Goal: Task Accomplishment & Management: Use online tool/utility

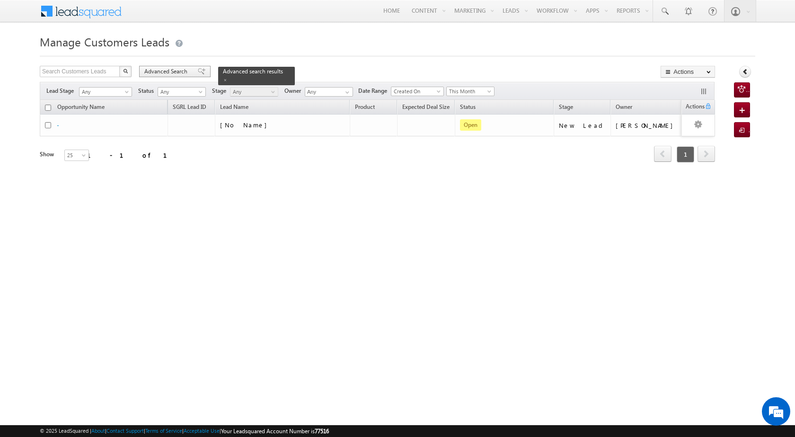
click at [176, 68] on span "Advanced Search" at bounding box center [167, 71] width 46 height 9
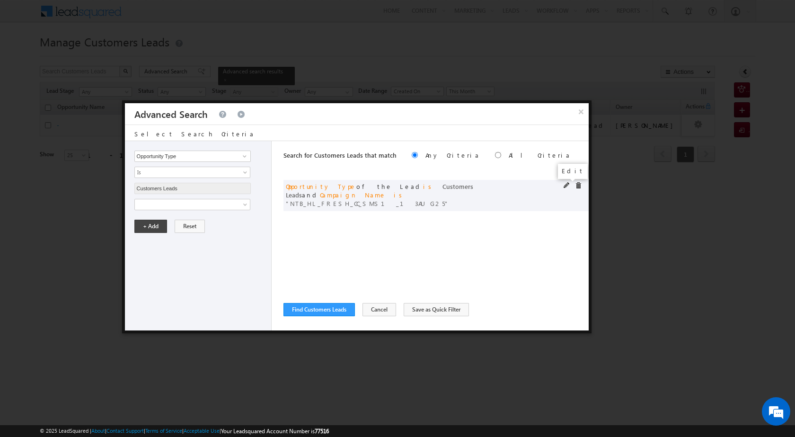
click at [564, 186] on span at bounding box center [566, 185] width 7 height 7
click at [205, 237] on input "NTB_HL_FRESH_CC_SMS1_13AUG25" at bounding box center [192, 236] width 116 height 11
click at [580, 109] on button "×" at bounding box center [581, 111] width 16 height 17
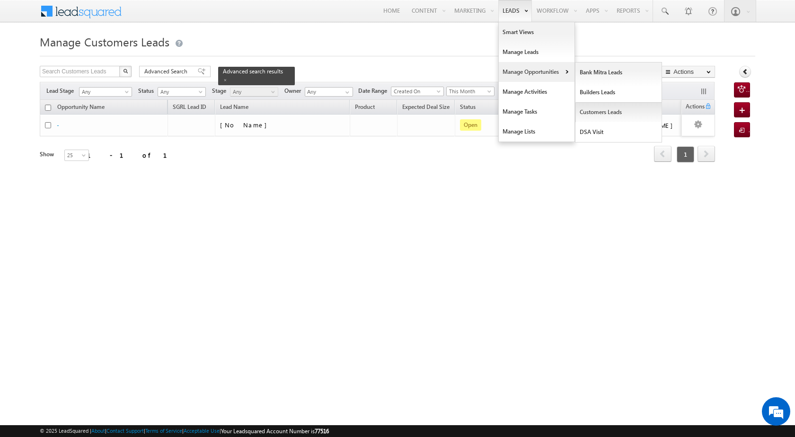
click at [616, 110] on link "Customers Leads" at bounding box center [618, 112] width 87 height 20
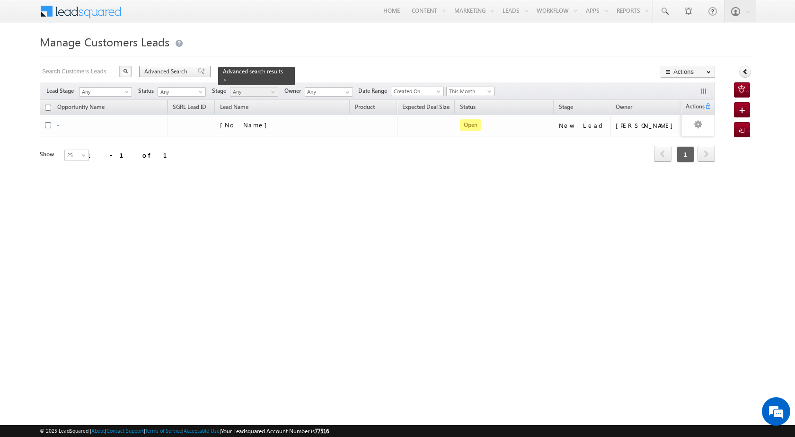
click at [170, 73] on span "Advanced Search" at bounding box center [167, 71] width 46 height 9
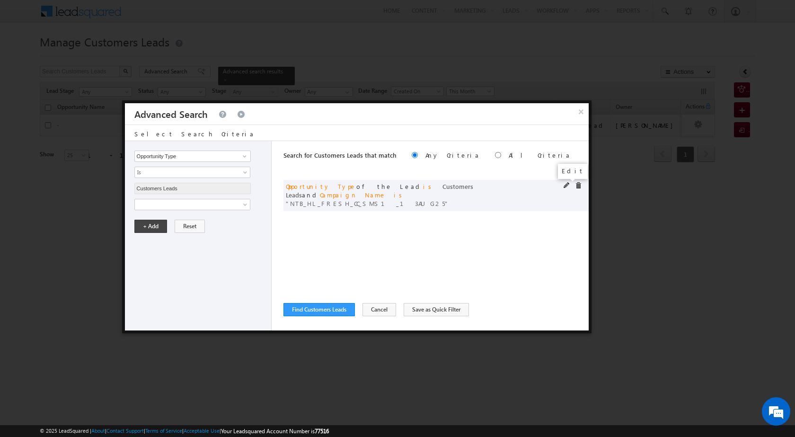
click at [564, 188] on span at bounding box center [566, 185] width 7 height 7
click at [186, 236] on input "NTB_HL_FRESH_CC_SMS1_13AUG25" at bounding box center [192, 236] width 116 height 11
paste input "PA_HL_FRESH_SD_CC_VB3"
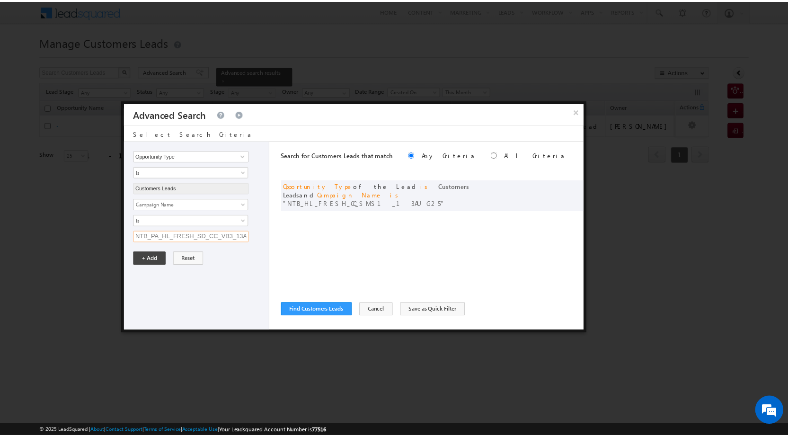
scroll to position [0, 17]
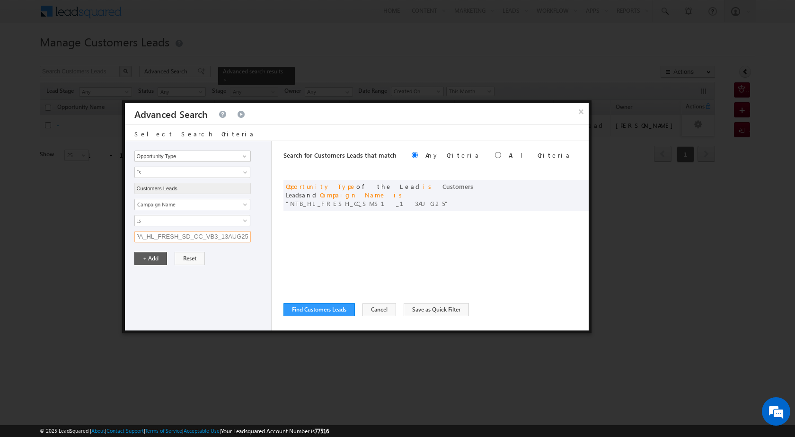
type input "NTB_PA_HL_FRESH_SD_CC_VB3_13AUG25"
click at [147, 252] on button "+ Add" at bounding box center [150, 258] width 33 height 13
click at [322, 301] on div "Search for Customers Leads that match Any Criteria All Criteria Note that the c…" at bounding box center [435, 235] width 305 height 189
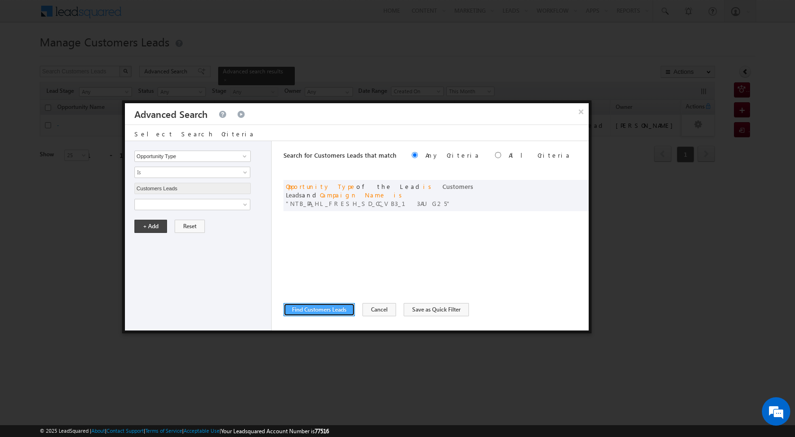
click at [324, 309] on button "Find Customers Leads" at bounding box center [318, 309] width 71 height 13
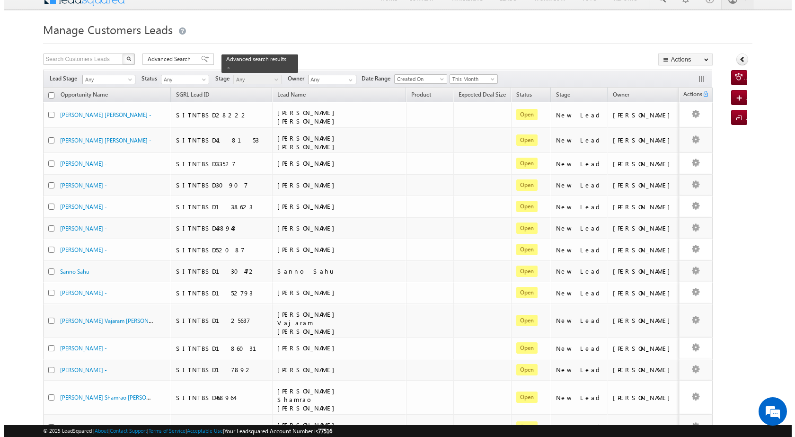
scroll to position [0, 0]
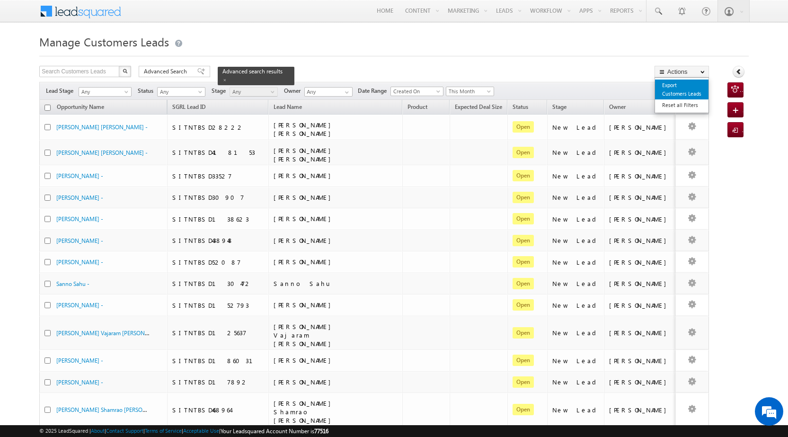
click at [684, 88] on link "Export Customers Leads" at bounding box center [681, 89] width 53 height 20
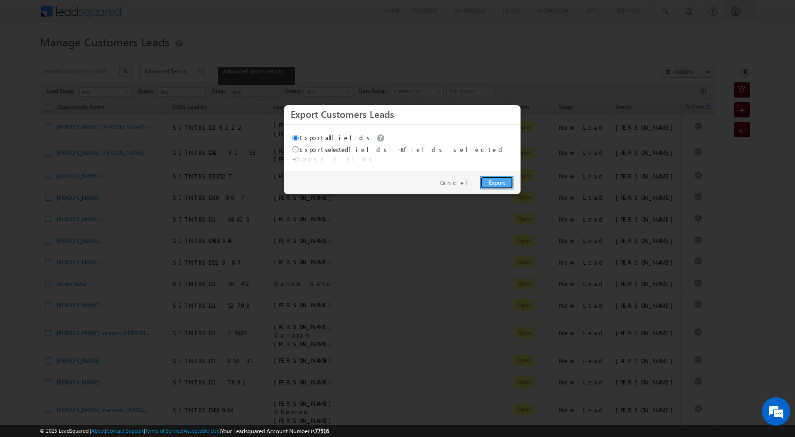
click at [489, 178] on link "Export" at bounding box center [496, 182] width 33 height 13
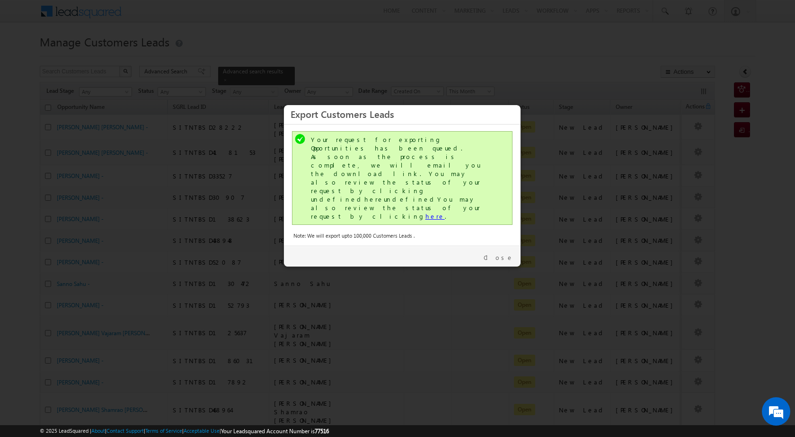
click at [425, 212] on link "here" at bounding box center [434, 216] width 19 height 8
click at [513, 246] on div "Close" at bounding box center [402, 256] width 237 height 21
click at [499, 253] on link "Close" at bounding box center [498, 257] width 30 height 9
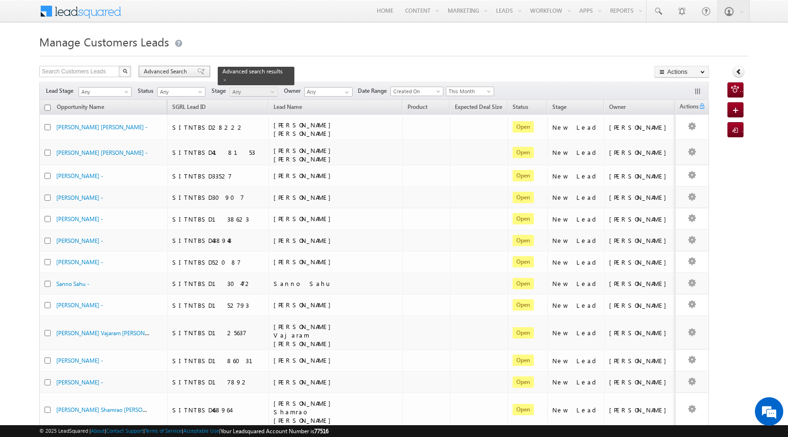
click at [169, 68] on span "Advanced Search" at bounding box center [167, 71] width 46 height 9
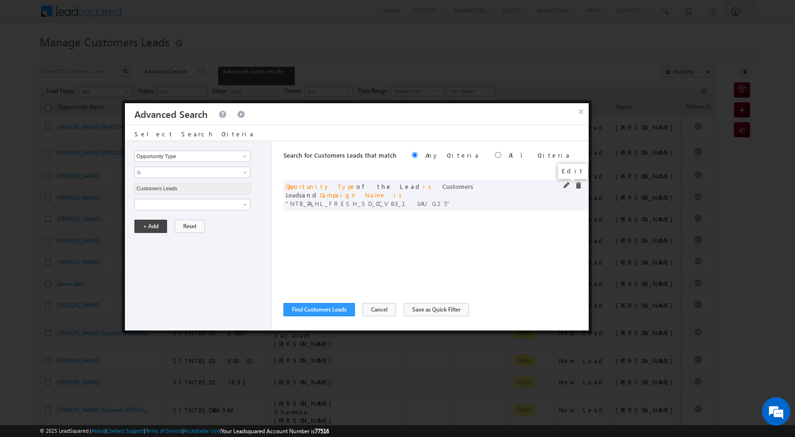
click at [565, 184] on span at bounding box center [566, 185] width 7 height 7
click at [167, 243] on div "Opportunity Type Lead Owner Sales Group Prospect Id Address 1 Address 2 Age Ass…" at bounding box center [198, 235] width 147 height 189
click at [168, 233] on input "NTB_PA_HL_FRESH_SD_CC_VB3_13AUG25" at bounding box center [192, 236] width 116 height 11
paste input "Q"
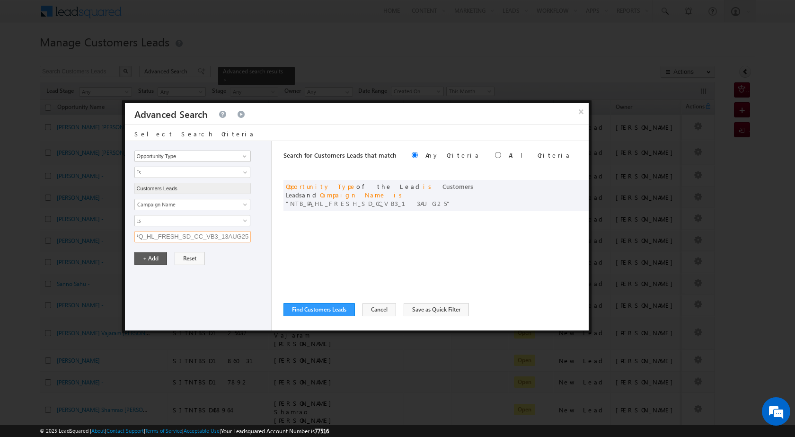
type input "NTB_PQ_HL_FRESH_SD_CC_VB3_13AUG25"
click at [144, 258] on button "+ Add" at bounding box center [150, 258] width 33 height 13
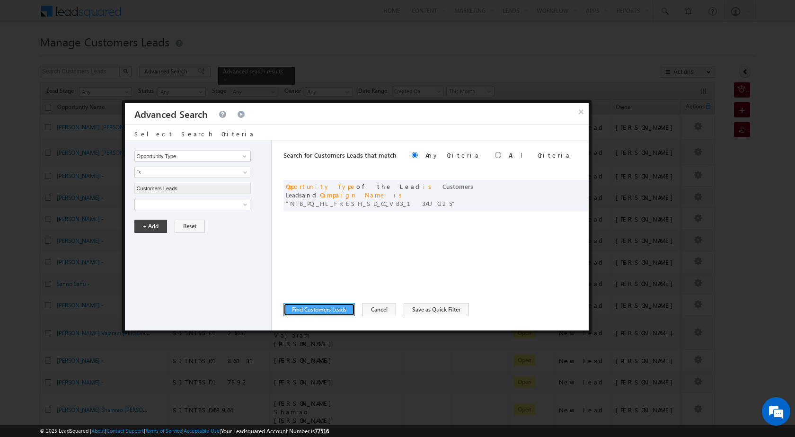
click at [326, 308] on button "Find Customers Leads" at bounding box center [318, 309] width 71 height 13
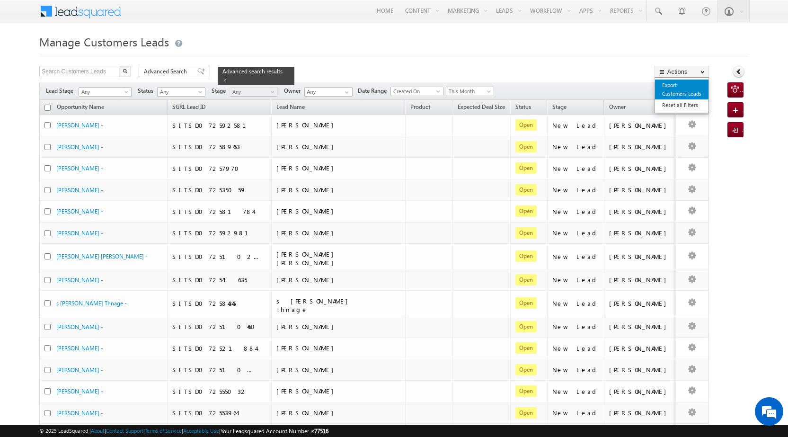
click at [675, 90] on link "Export Customers Leads" at bounding box center [681, 89] width 53 height 20
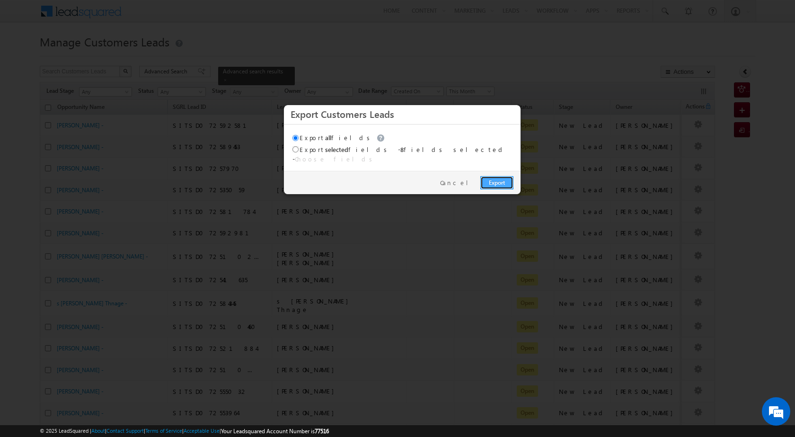
click at [487, 179] on link "Export" at bounding box center [496, 182] width 33 height 13
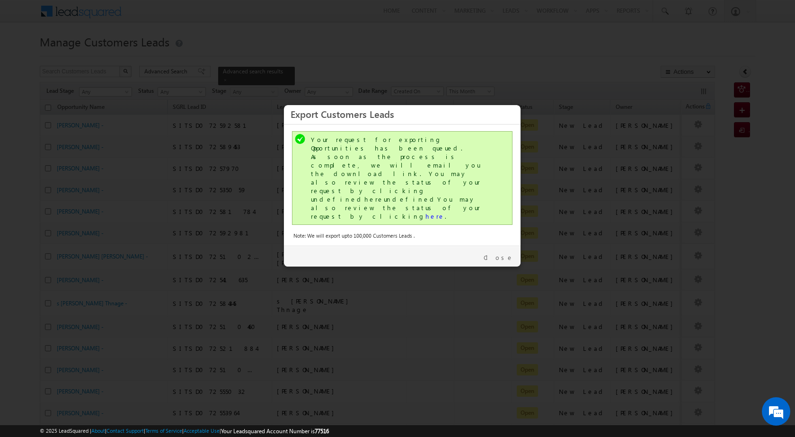
click at [368, 177] on div "Your request for exporting Opportunities has been queued. As soon as the proces…" at bounding box center [403, 177] width 184 height 85
click at [425, 212] on link "here" at bounding box center [434, 216] width 19 height 8
click at [503, 246] on div "Close" at bounding box center [402, 256] width 237 height 21
click at [504, 253] on link "Close" at bounding box center [498, 257] width 30 height 9
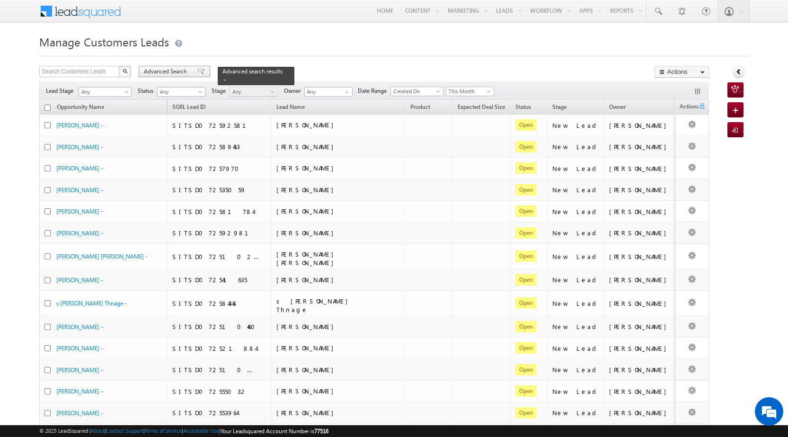
click at [157, 71] on span "Advanced Search" at bounding box center [167, 71] width 46 height 9
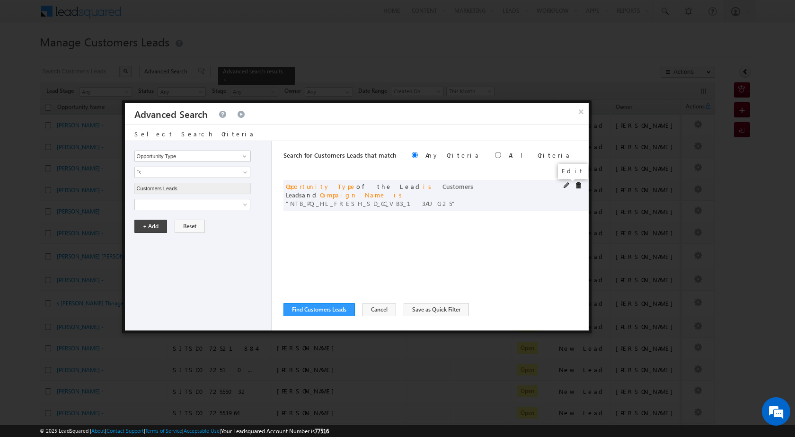
click at [565, 183] on span at bounding box center [566, 185] width 7 height 7
click at [160, 240] on input "NTB_PQ_HL_FRESH_SD_CC_VB3_13AUG25" at bounding box center [192, 236] width 116 height 11
paste input "A_HL_FRESH_SD_CC_VB4"
type input "NTB_PA_HL_FRESH_SD_CC_VB4_13AUG25"
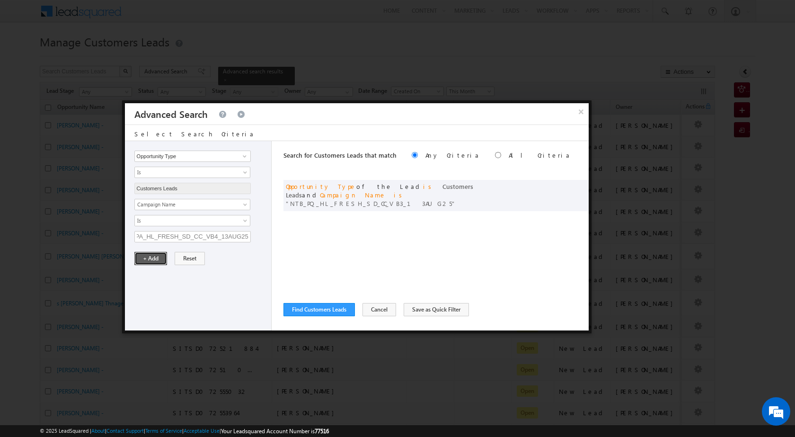
click at [149, 261] on button "+ Add" at bounding box center [150, 258] width 33 height 13
click at [321, 306] on button "Find Customers Leads" at bounding box center [318, 309] width 71 height 13
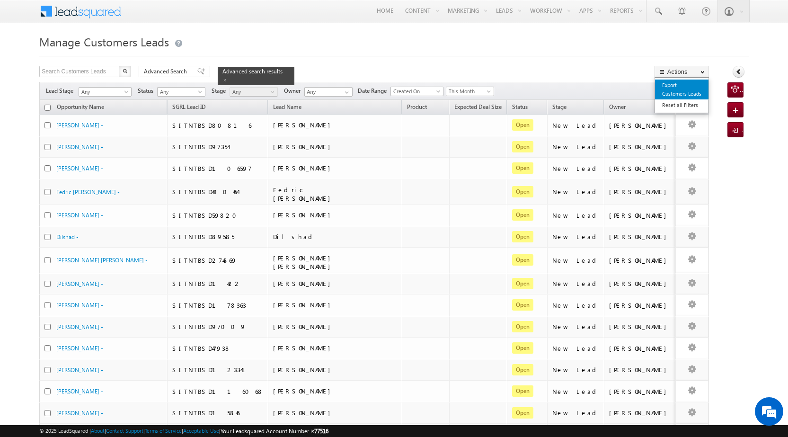
click at [684, 94] on link "Export Customers Leads" at bounding box center [681, 89] width 53 height 20
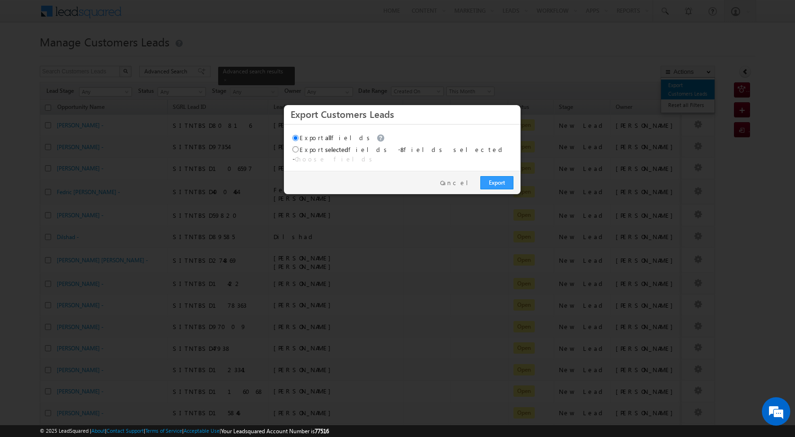
click at [684, 94] on div at bounding box center [397, 218] width 795 height 437
click at [494, 179] on link "Export" at bounding box center [496, 182] width 33 height 13
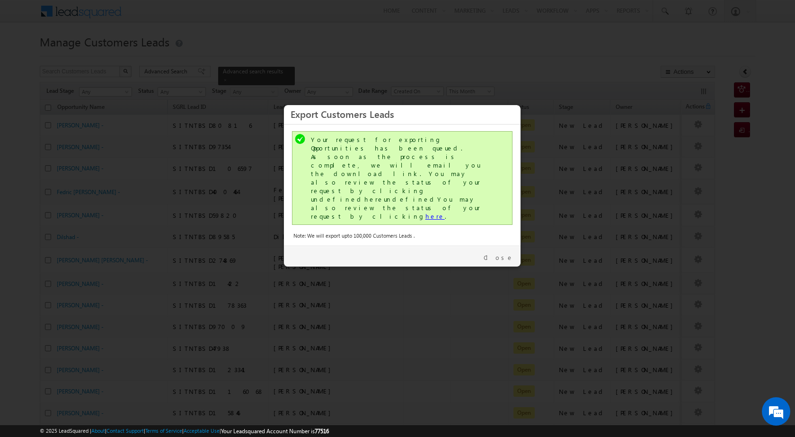
click at [425, 212] on link "here" at bounding box center [434, 216] width 19 height 8
click at [512, 253] on link "Close" at bounding box center [498, 257] width 30 height 9
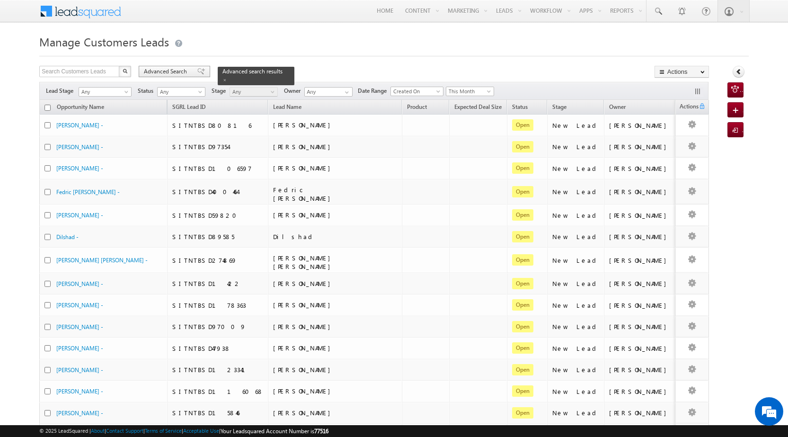
click at [179, 68] on span "Advanced Search" at bounding box center [167, 71] width 46 height 9
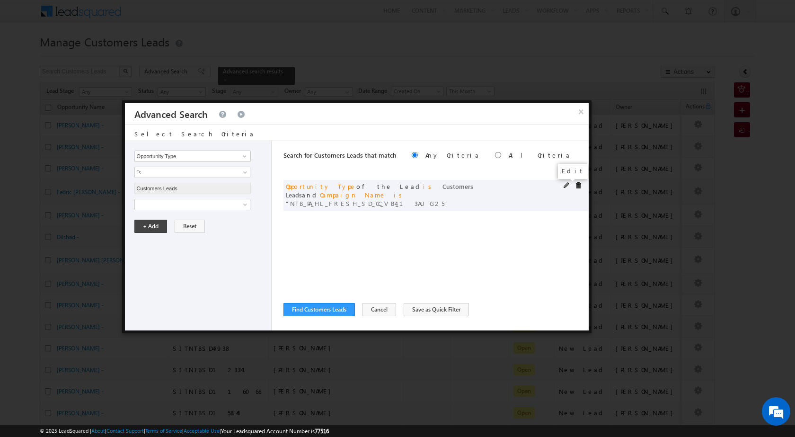
click at [566, 186] on span at bounding box center [566, 185] width 7 height 7
click at [199, 235] on input "NTB_PA_HL_FRESH_SD_CC_VB4_13AUG25" at bounding box center [192, 236] width 116 height 11
paste input "Q"
type input "NTB_PQ_HL_FRESH_SD_CC_VB4_13AUG25"
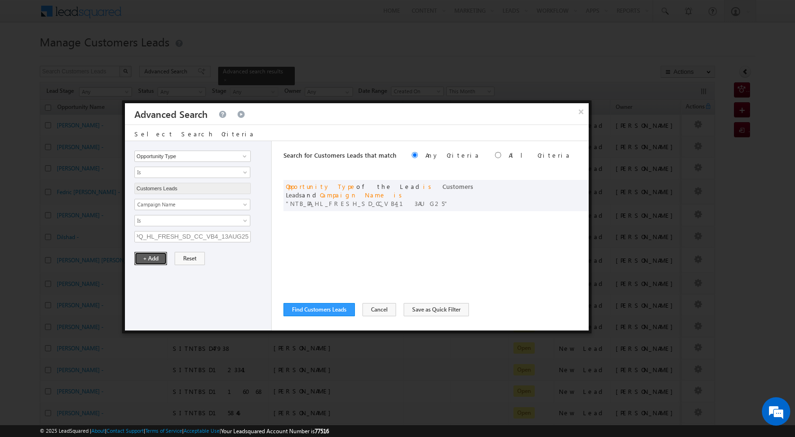
click at [149, 257] on button "+ Add" at bounding box center [150, 258] width 33 height 13
click at [307, 316] on div "Search for Customers Leads that match Any Criteria All Criteria Note that the c…" at bounding box center [435, 235] width 305 height 189
click at [308, 310] on button "Find Customers Leads" at bounding box center [318, 309] width 71 height 13
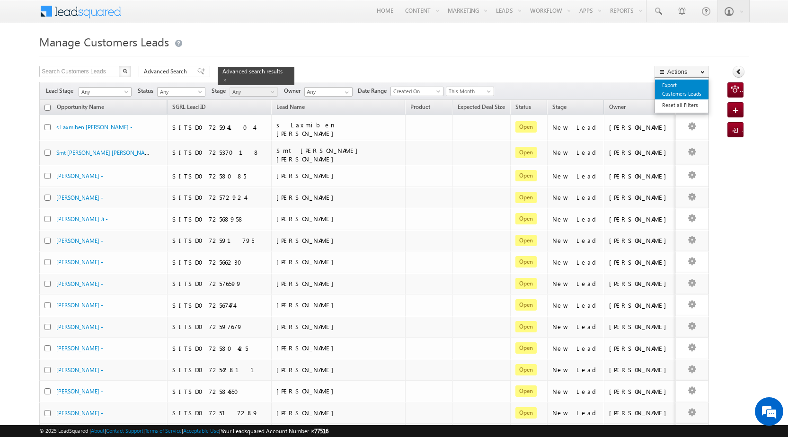
click at [683, 94] on link "Export Customers Leads" at bounding box center [681, 89] width 53 height 20
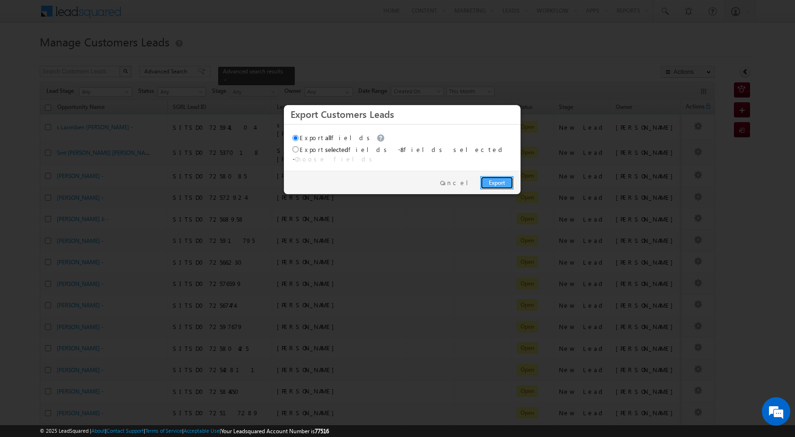
click at [485, 176] on link "Export" at bounding box center [496, 182] width 33 height 13
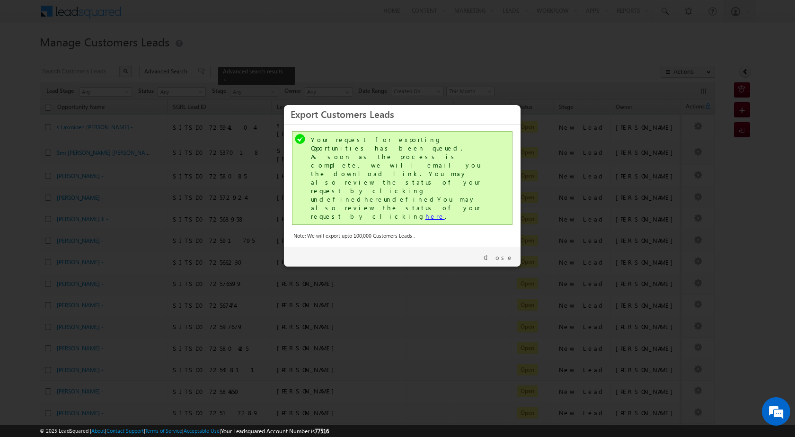
click at [425, 212] on link "here" at bounding box center [434, 216] width 19 height 8
click at [503, 253] on link "Close" at bounding box center [498, 257] width 30 height 9
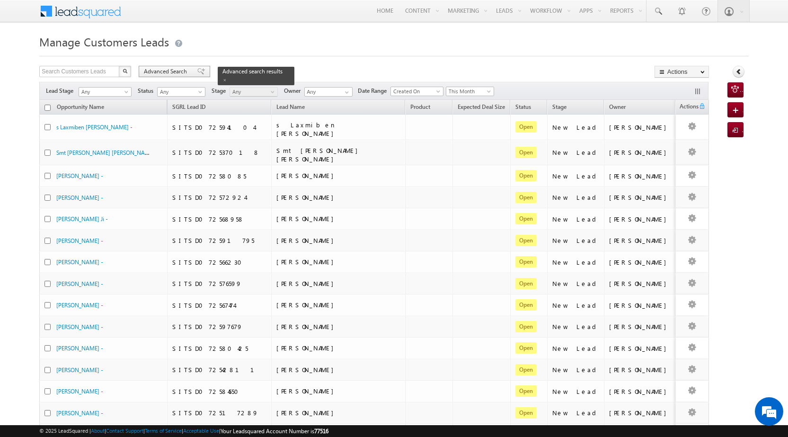
click at [148, 66] on div "Advanced Search" at bounding box center [174, 71] width 71 height 11
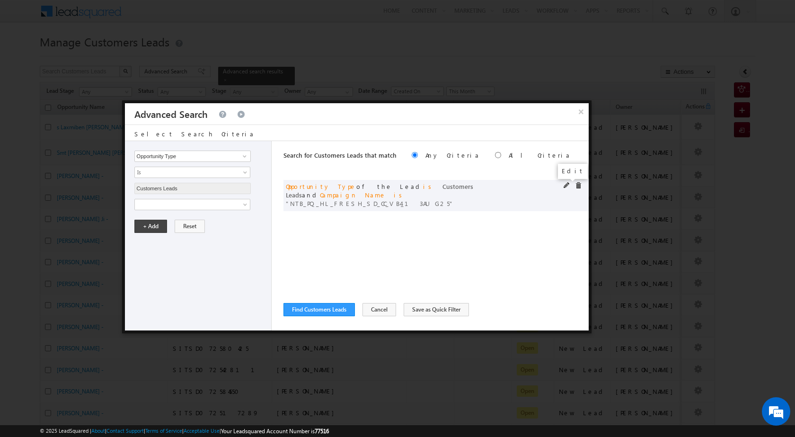
click at [567, 184] on span at bounding box center [566, 185] width 7 height 7
click at [210, 234] on input "NTB_PQ_HL_FRESH_SD_CC_VB4_13AUG25" at bounding box center [192, 236] width 116 height 11
paste input "A_HL_FRESH_SD_CC_VB2"
type input "NTB_PA_HL_FRESH_SD_CC_VB2_13AUG25"
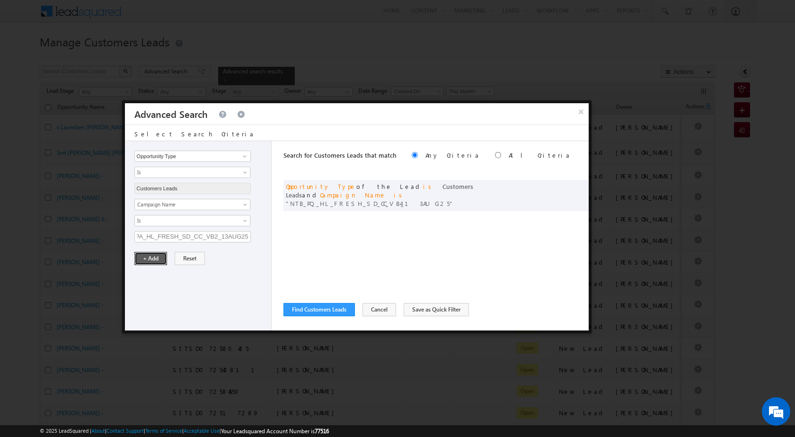
click at [156, 256] on button "+ Add" at bounding box center [150, 258] width 33 height 13
click at [327, 310] on button "Find Customers Leads" at bounding box center [318, 309] width 71 height 13
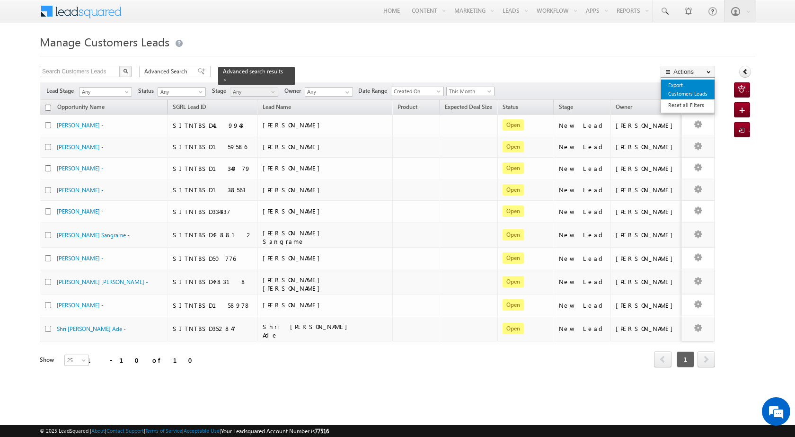
click at [688, 88] on link "Export Customers Leads" at bounding box center [687, 89] width 53 height 20
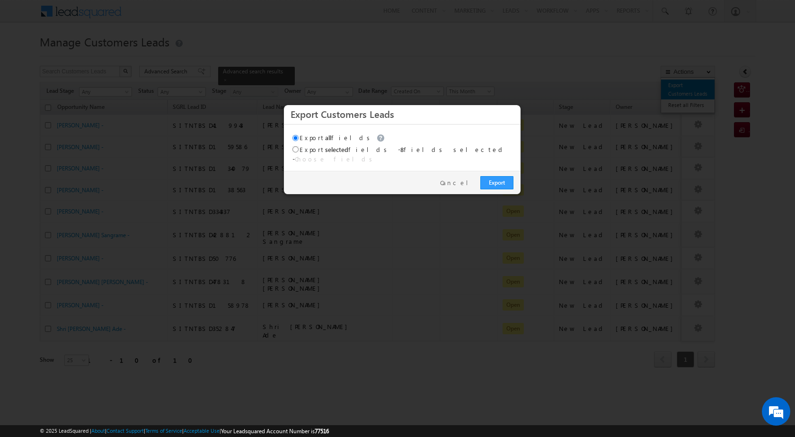
click at [688, 88] on div at bounding box center [397, 218] width 795 height 437
click at [494, 182] on link "Export" at bounding box center [496, 182] width 33 height 13
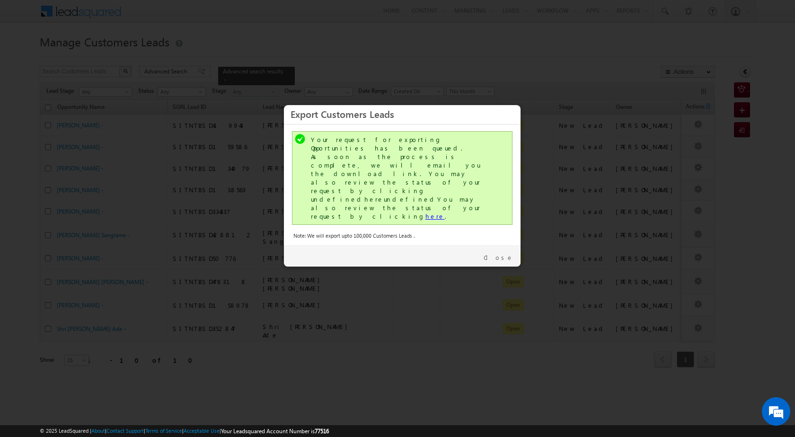
click at [425, 212] on link "here" at bounding box center [434, 216] width 19 height 8
click at [501, 253] on link "Close" at bounding box center [498, 257] width 30 height 9
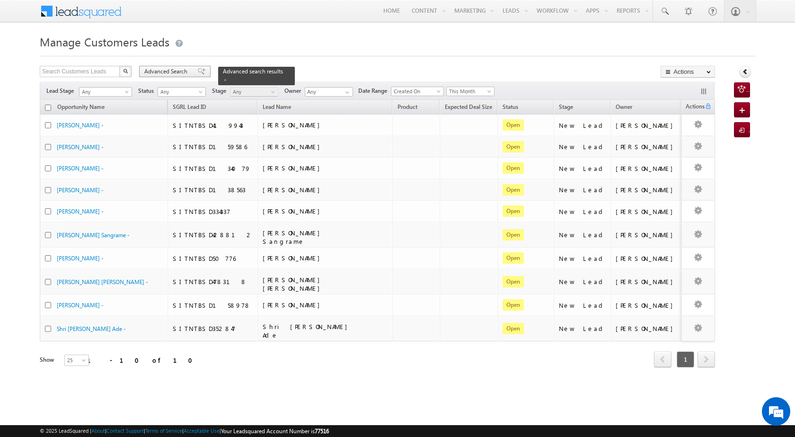
click at [159, 73] on span "Advanced Search" at bounding box center [167, 71] width 46 height 9
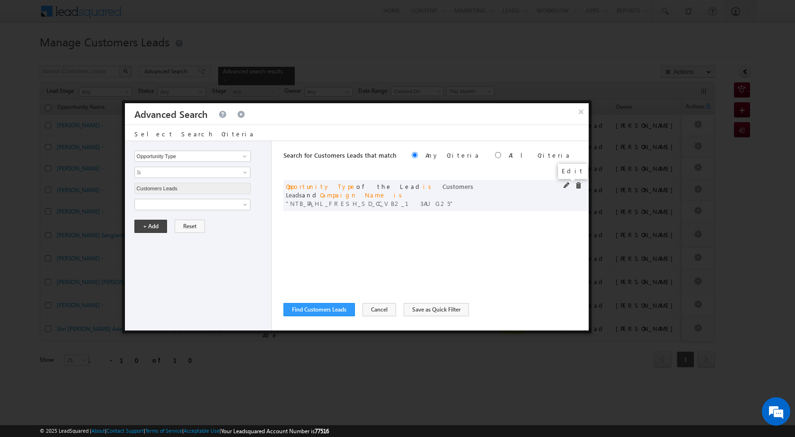
click at [566, 183] on span at bounding box center [566, 185] width 7 height 7
click at [184, 239] on input "NTB_PA_HL_FRESH_SD_CC_VB2_13AUG25" at bounding box center [192, 236] width 116 height 11
paste input "Q"
type input "NTB_PQ_HL_FRESH_SD_CC_VB2_13AUG25"
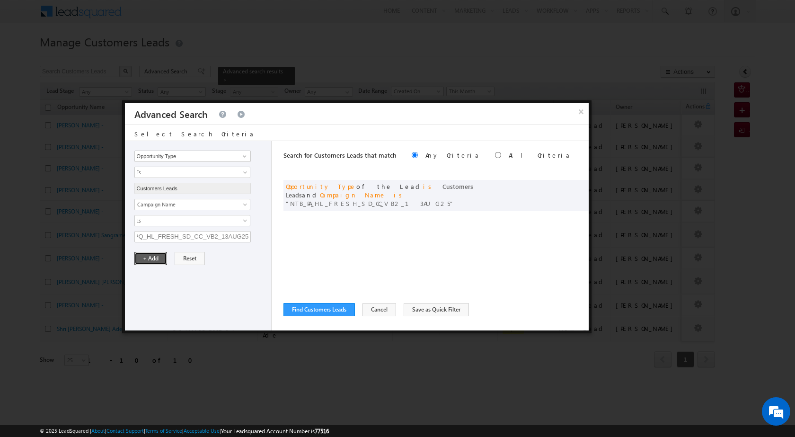
click at [155, 256] on button "+ Add" at bounding box center [150, 258] width 33 height 13
click at [339, 311] on button "Find Customers Leads" at bounding box center [318, 309] width 71 height 13
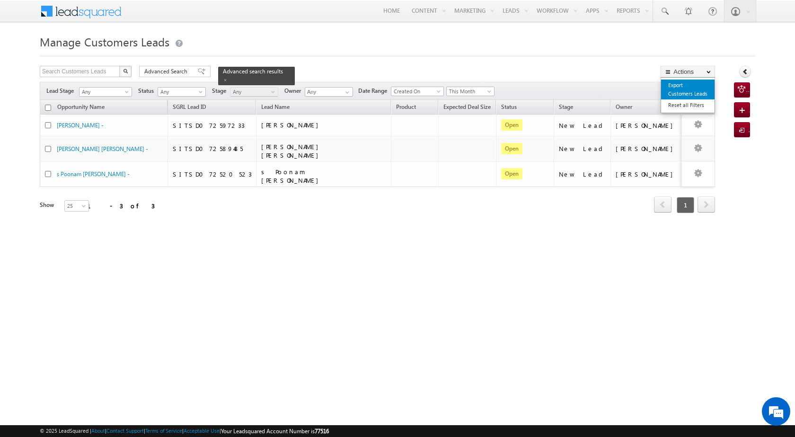
click at [684, 89] on link "Export Customers Leads" at bounding box center [687, 89] width 53 height 20
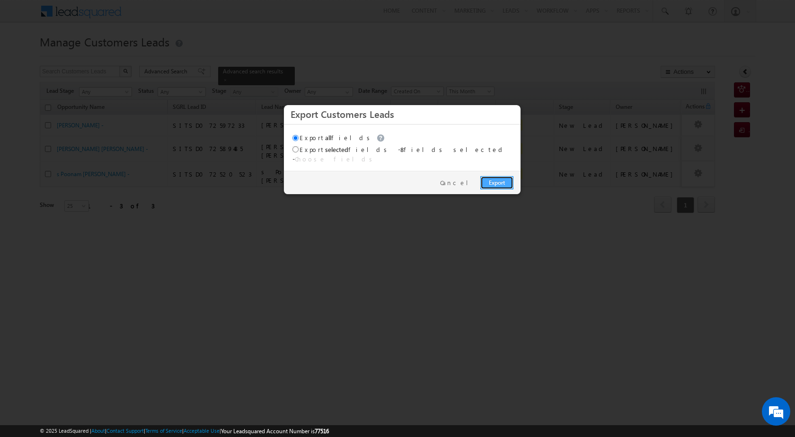
click at [497, 176] on link "Export" at bounding box center [496, 182] width 33 height 13
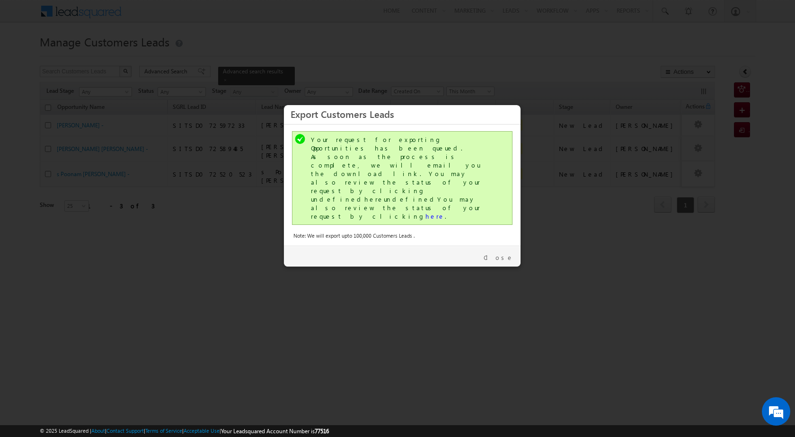
drag, startPoint x: 489, startPoint y: 184, endPoint x: 478, endPoint y: 186, distance: 11.0
drag, startPoint x: 478, startPoint y: 186, endPoint x: 369, endPoint y: 171, distance: 110.3
click at [425, 212] on link "here" at bounding box center [434, 216] width 19 height 8
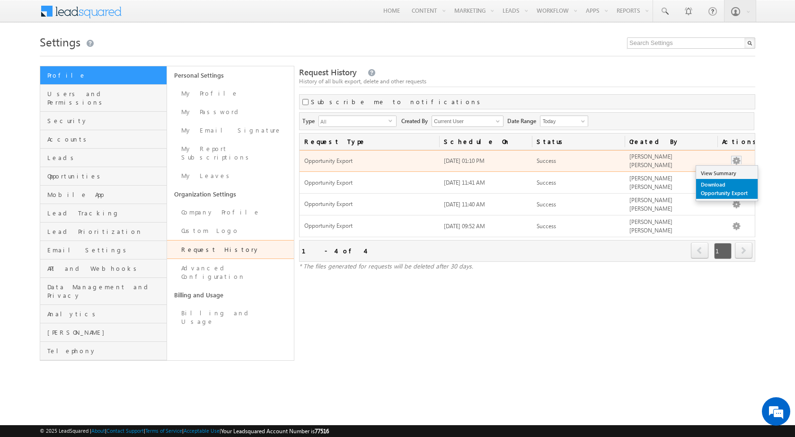
click at [727, 184] on link "Download Opportunity Export" at bounding box center [726, 189] width 61 height 20
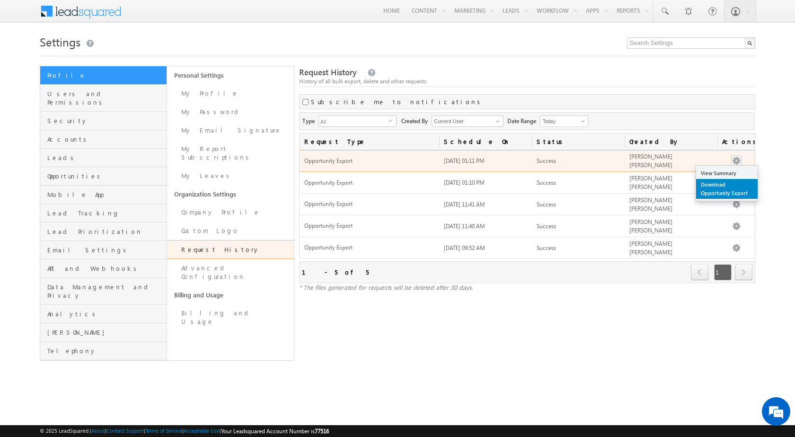
click at [732, 192] on link "Download Opportunity Export" at bounding box center [726, 189] width 61 height 20
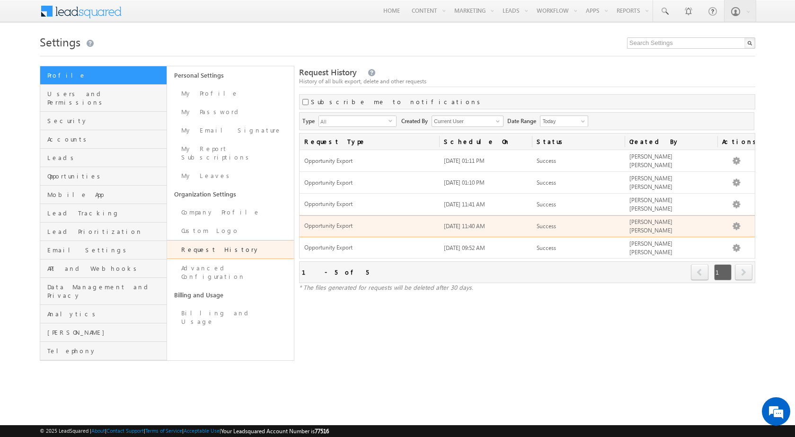
drag, startPoint x: 715, startPoint y: 211, endPoint x: 672, endPoint y: 327, distance: 123.2
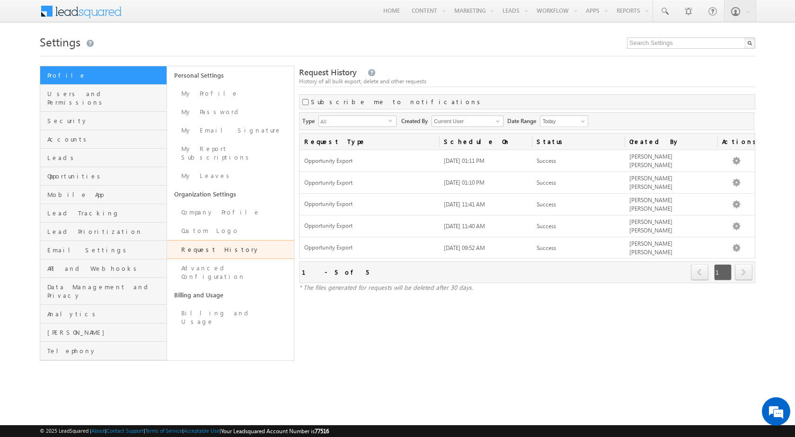
drag, startPoint x: 672, startPoint y: 327, endPoint x: 720, endPoint y: 157, distance: 177.0
click at [720, 157] on td "View Summary Download Opportunity Export" at bounding box center [735, 161] width 37 height 22
click at [720, 84] on div "History of all bulk export, delete and other requests" at bounding box center [527, 81] width 456 height 9
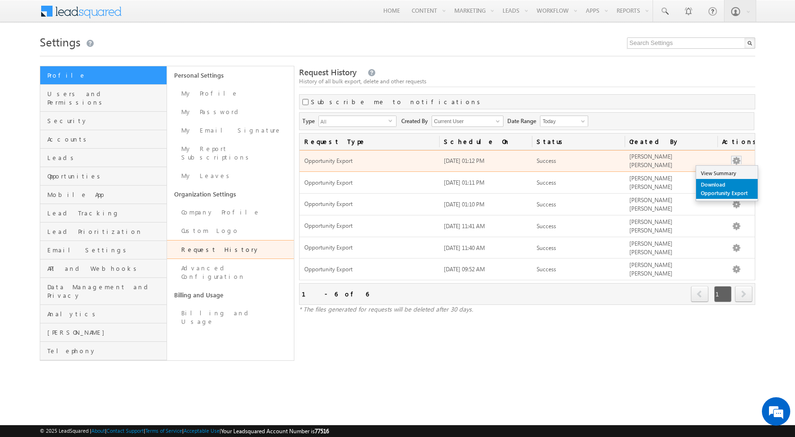
click at [733, 184] on link "Download Opportunity Export" at bounding box center [726, 189] width 61 height 20
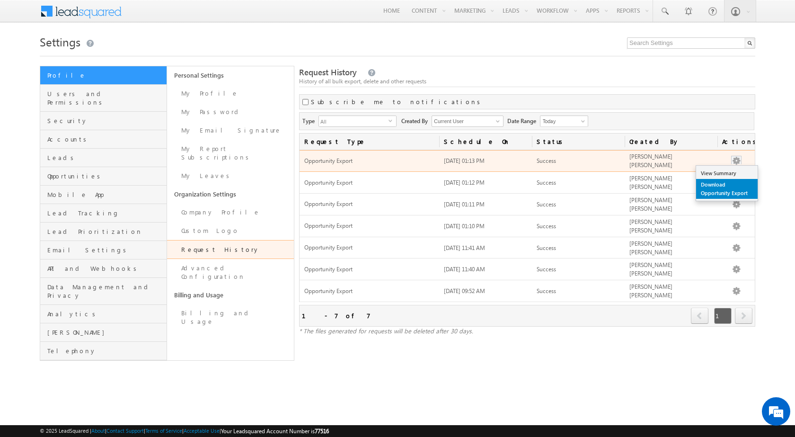
click at [733, 192] on link "Download Opportunity Export" at bounding box center [726, 189] width 61 height 20
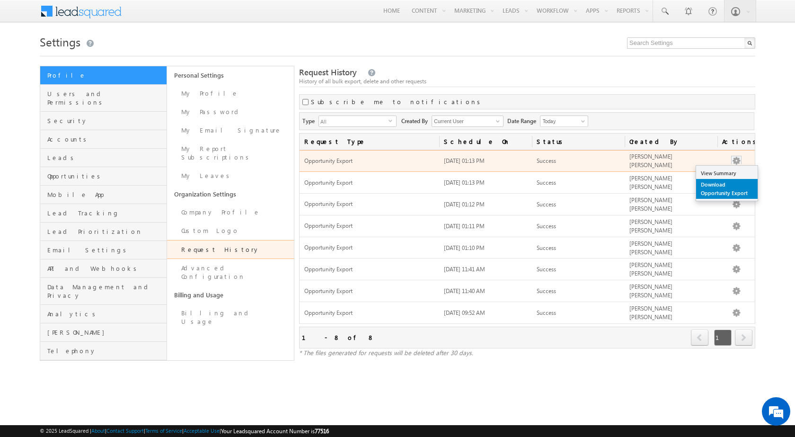
click at [726, 186] on link "Download Opportunity Export" at bounding box center [726, 189] width 61 height 20
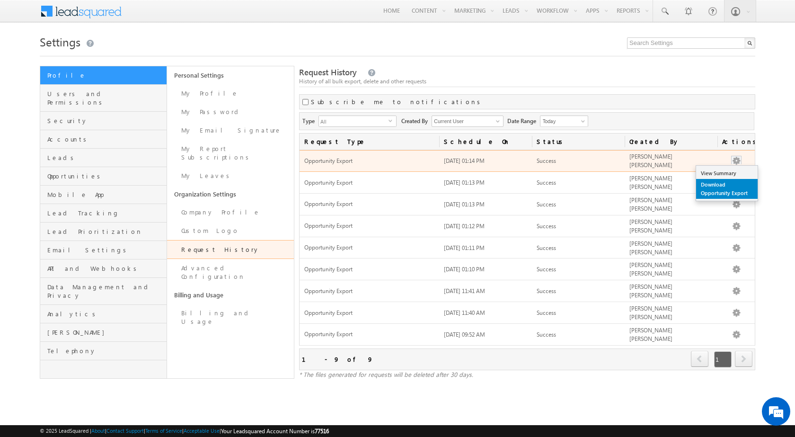
click at [731, 191] on link "Download Opportunity Export" at bounding box center [726, 189] width 61 height 20
drag, startPoint x: 731, startPoint y: 191, endPoint x: 386, endPoint y: 40, distance: 377.5
click at [386, 40] on h1 "Settings" at bounding box center [397, 41] width 715 height 18
